Goal: Task Accomplishment & Management: Use online tool/utility

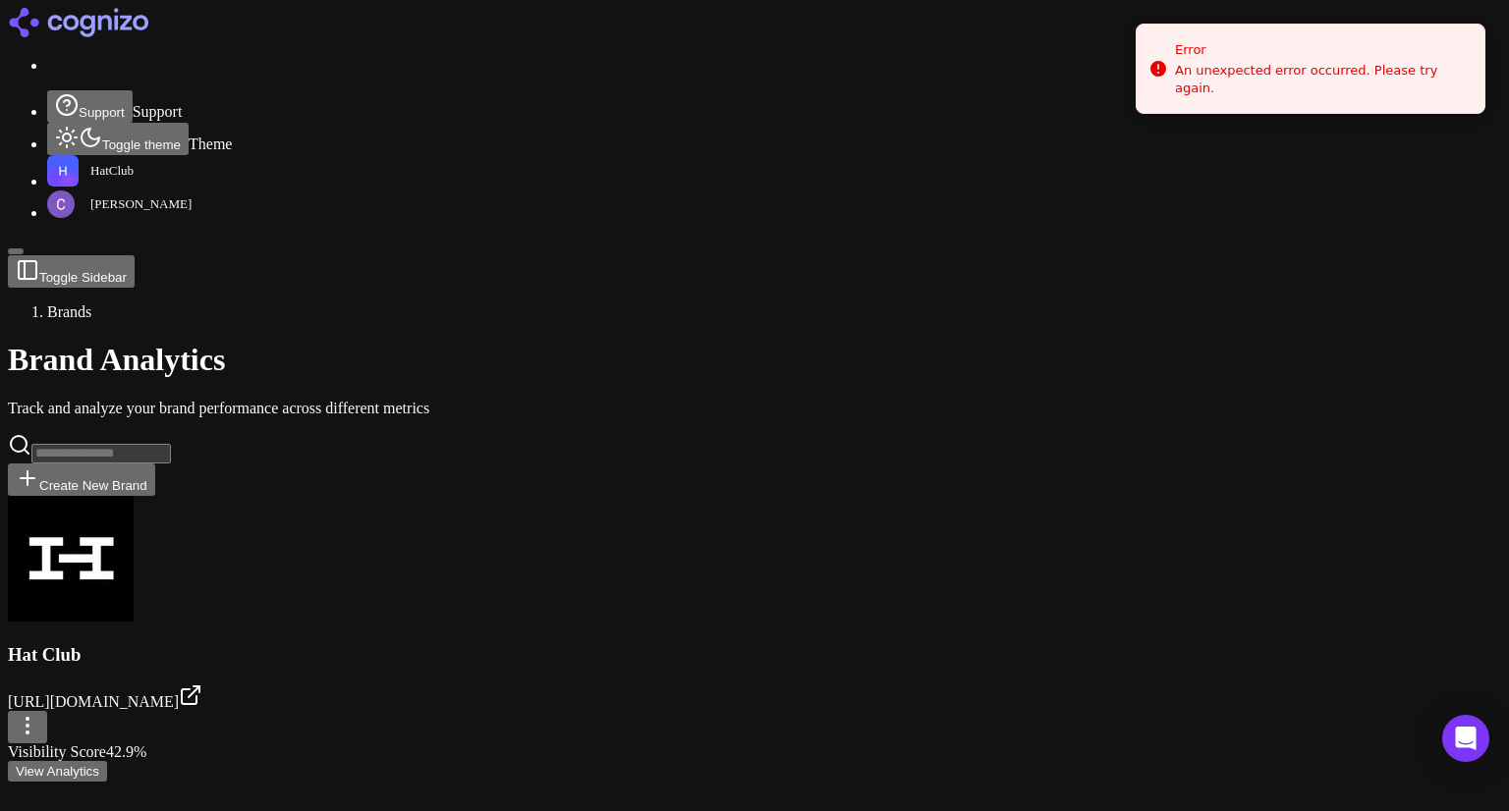
click at [107, 761] on button "View Analytics" at bounding box center [57, 771] width 99 height 21
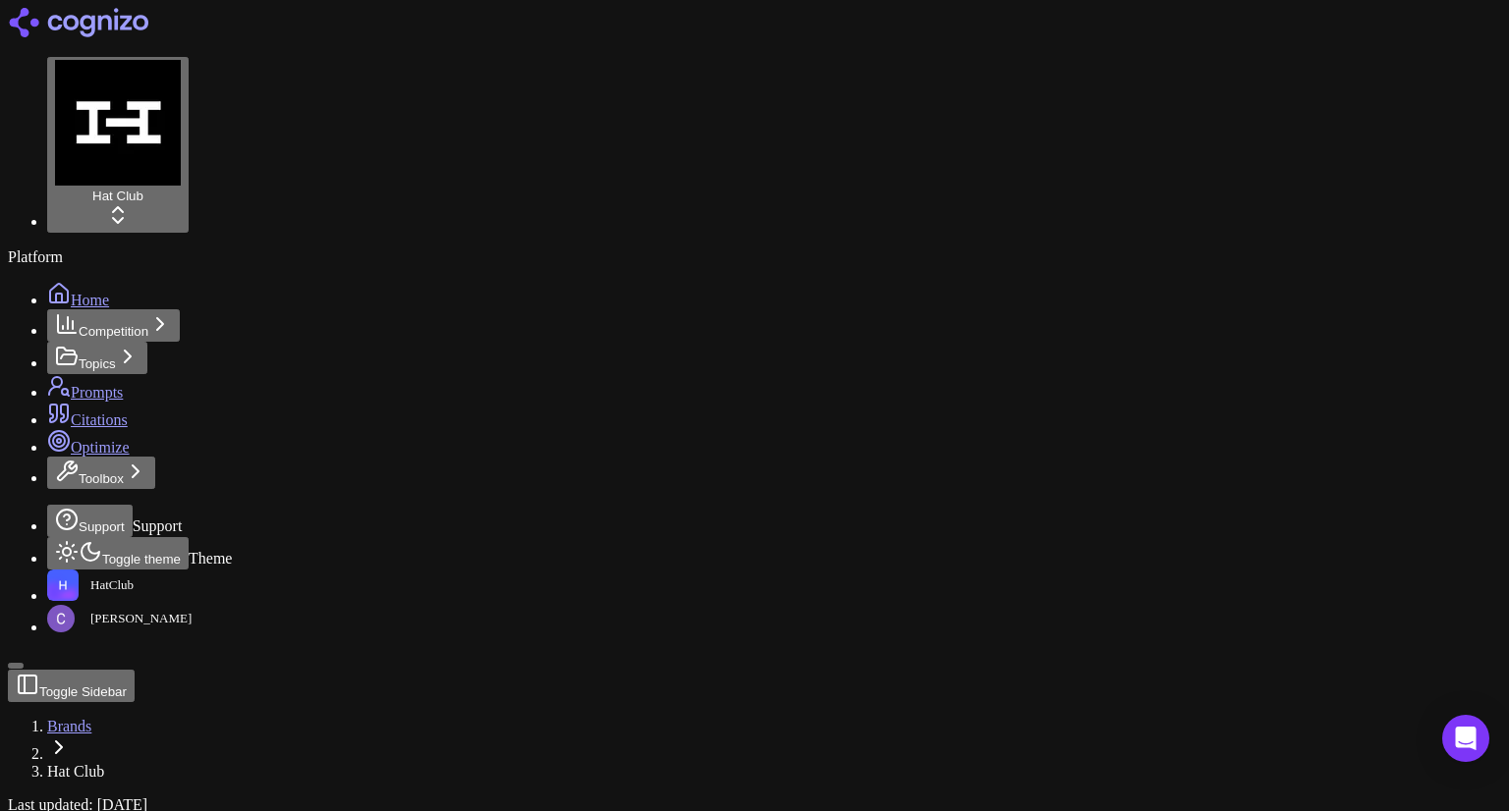
click at [103, 384] on link "Prompts" at bounding box center [85, 392] width 76 height 17
type input "*"
type input "*******"
